Goal: Complete application form

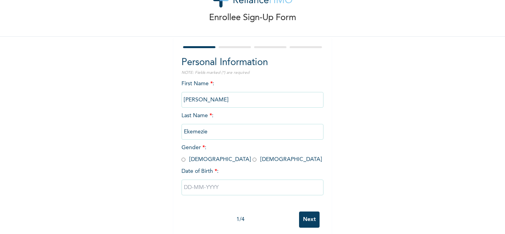
scroll to position [43, 0]
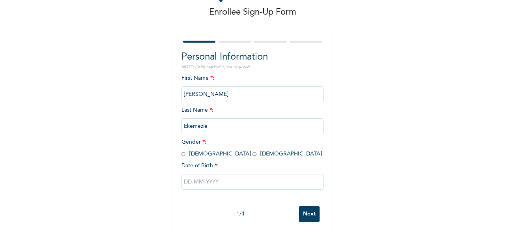
click at [182, 150] on input "radio" at bounding box center [184, 153] width 4 height 7
radio input "true"
click at [186, 176] on input "text" at bounding box center [253, 182] width 142 height 16
select select "8"
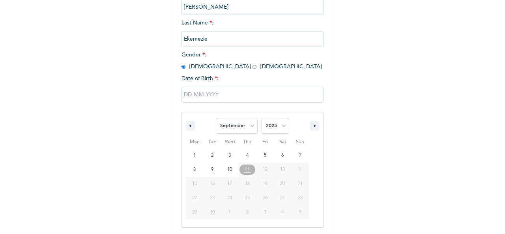
scroll to position [125, 0]
click at [189, 94] on input "text" at bounding box center [253, 94] width 142 height 16
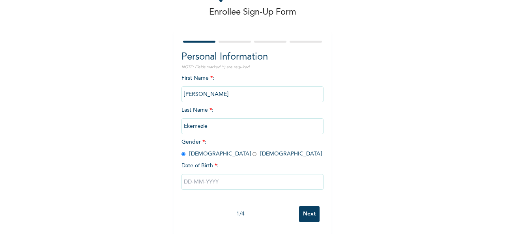
click at [198, 174] on input "text" at bounding box center [253, 182] width 142 height 16
select select "8"
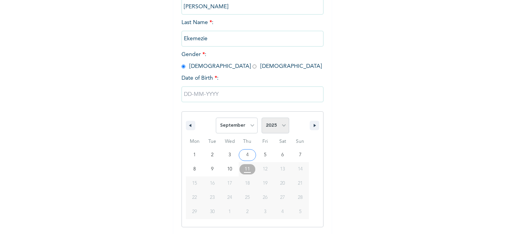
click at [283, 127] on select "2025 2024 2023 2022 2021 2020 2019 2018 2017 2016 2015 2014 2013 2012 2011 2010…" at bounding box center [276, 126] width 28 height 16
select select "1992"
click at [262, 118] on select "2025 2024 2023 2022 2021 2020 2019 2018 2017 2016 2015 2014 2013 2012 2011 2010…" at bounding box center [276, 126] width 28 height 16
type input "[DATE]"
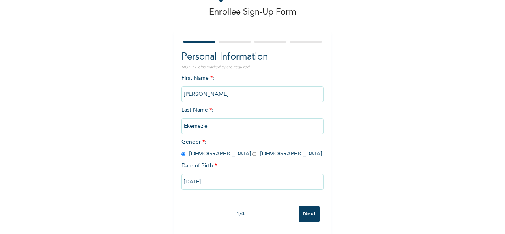
click at [303, 207] on input "Next" at bounding box center [309, 214] width 21 height 16
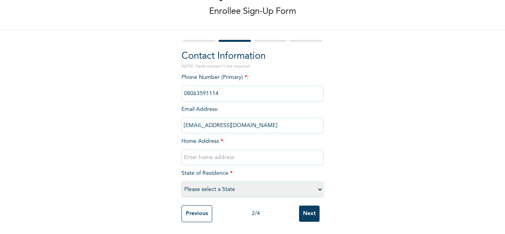
click at [208, 153] on input "text" at bounding box center [253, 158] width 142 height 16
type input "n"
type input "No 12, oshindeinde crescent Okota, [GEOGRAPHIC_DATA], [GEOGRAPHIC_DATA]"
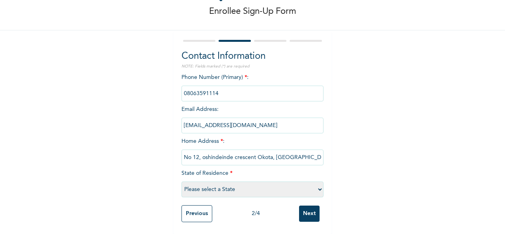
click at [255, 182] on select "Please select a State [PERSON_NAME] (FCT) [PERSON_NAME] Ibom [GEOGRAPHIC_DATA] …" at bounding box center [253, 190] width 142 height 16
click at [182, 182] on select "Please select a State [PERSON_NAME] (FCT) [PERSON_NAME] Ibom [GEOGRAPHIC_DATA] …" at bounding box center [253, 190] width 142 height 16
click at [303, 184] on select "Please select a State [PERSON_NAME] (FCT) [PERSON_NAME] Ibom [GEOGRAPHIC_DATA] …" at bounding box center [253, 190] width 142 height 16
select select "25"
click at [182, 182] on select "Please select a State [PERSON_NAME] (FCT) [PERSON_NAME] Ibom [GEOGRAPHIC_DATA] …" at bounding box center [253, 190] width 142 height 16
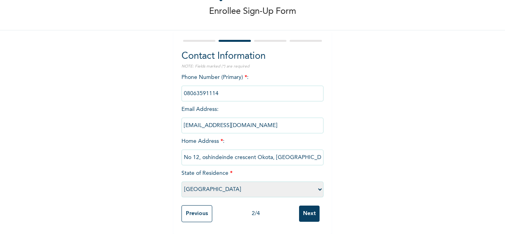
click at [304, 206] on input "Next" at bounding box center [309, 214] width 21 height 16
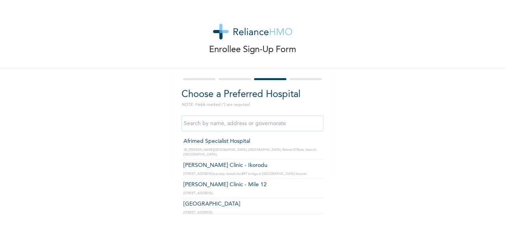
click at [252, 122] on input "text" at bounding box center [253, 124] width 142 height 16
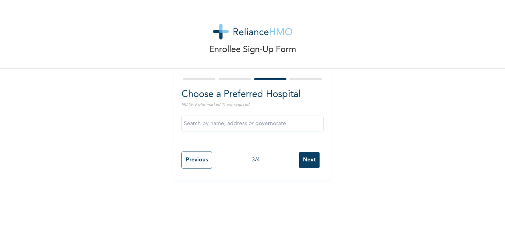
click at [241, 77] on div at bounding box center [253, 79] width 142 height 5
click at [219, 78] on div at bounding box center [253, 79] width 142 height 5
click at [187, 159] on input "Previous" at bounding box center [197, 160] width 31 height 17
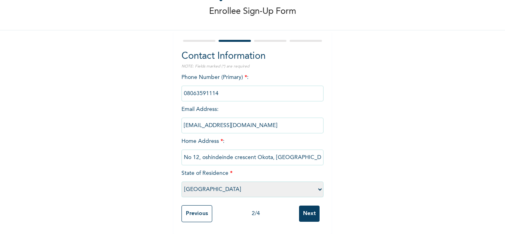
scroll to position [45, 0]
click at [241, 185] on select "Please select a State [PERSON_NAME] (FCT) [PERSON_NAME] Ibom [GEOGRAPHIC_DATA] …" at bounding box center [253, 190] width 142 height 16
select select "28"
click at [182, 182] on select "Please select a State [PERSON_NAME] (FCT) [PERSON_NAME] Ibom [GEOGRAPHIC_DATA] …" at bounding box center [253, 190] width 142 height 16
click at [303, 206] on input "Next" at bounding box center [309, 214] width 21 height 16
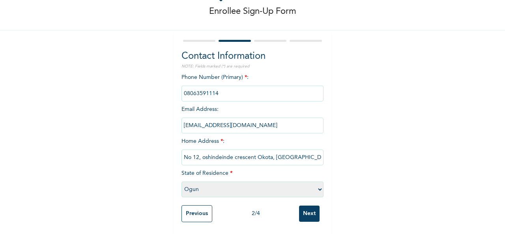
scroll to position [0, 0]
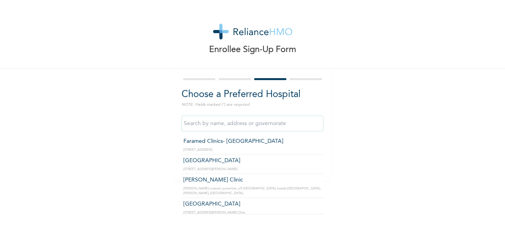
click at [230, 123] on input "text" at bounding box center [253, 124] width 142 height 16
type input "r"
type input "R"
click at [241, 124] on input "text" at bounding box center [253, 124] width 142 height 16
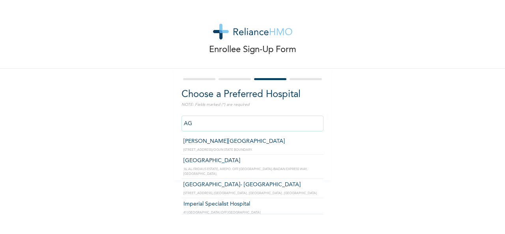
type input "A"
type input "R"
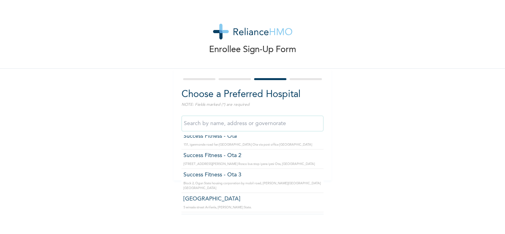
scroll to position [1578, 0]
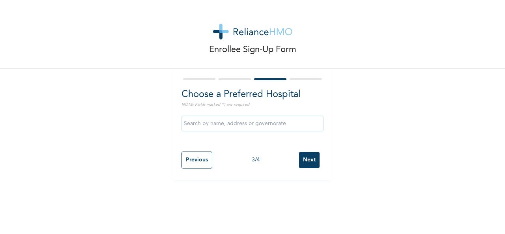
click at [298, 78] on div at bounding box center [306, 79] width 32 height 2
click at [298, 79] on div at bounding box center [306, 79] width 32 height 2
click at [234, 79] on div at bounding box center [235, 79] width 32 height 2
click at [235, 79] on div at bounding box center [235, 79] width 32 height 2
click at [187, 161] on input "Previous" at bounding box center [197, 160] width 31 height 17
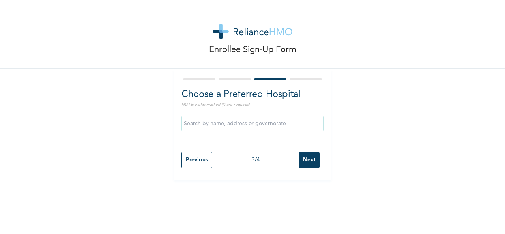
select select "28"
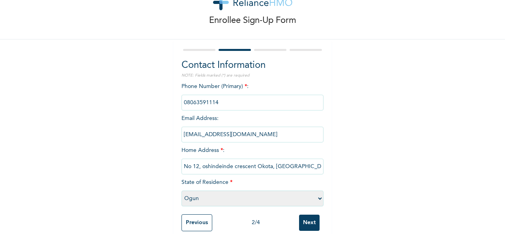
scroll to position [45, 0]
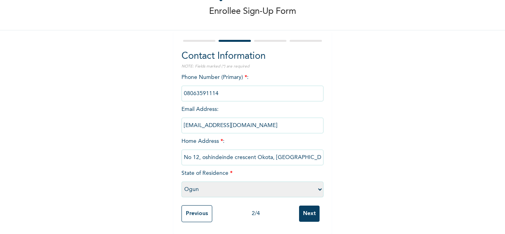
click at [305, 208] on input "Next" at bounding box center [309, 214] width 21 height 16
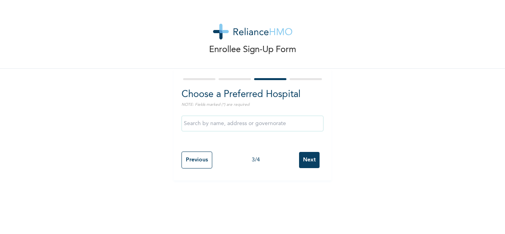
scroll to position [0, 0]
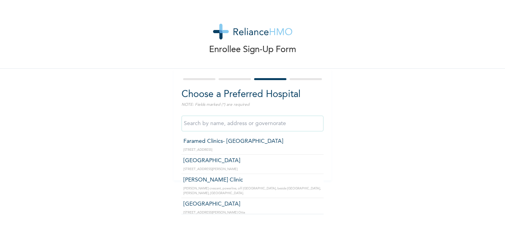
click at [209, 124] on input "text" at bounding box center [253, 124] width 142 height 16
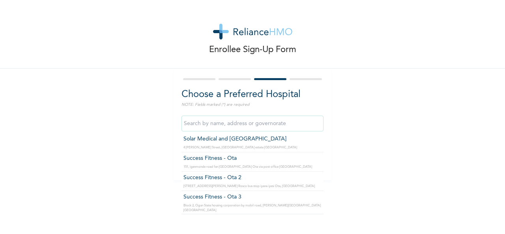
scroll to position [1319, 0]
